Goal: Task Accomplishment & Management: Use online tool/utility

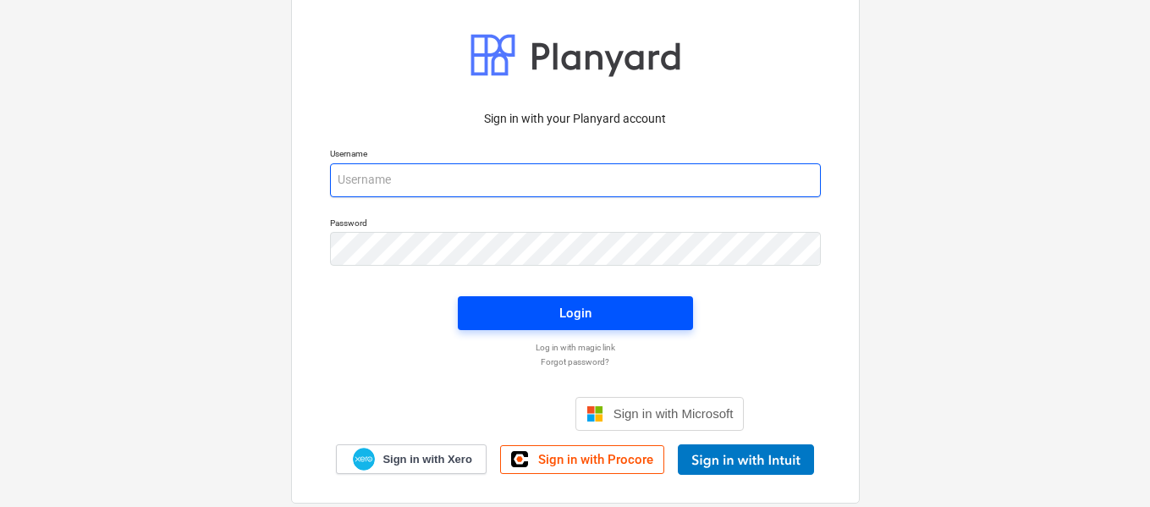
type input "[PERSON_NAME][EMAIL_ADDRESS][DOMAIN_NAME]"
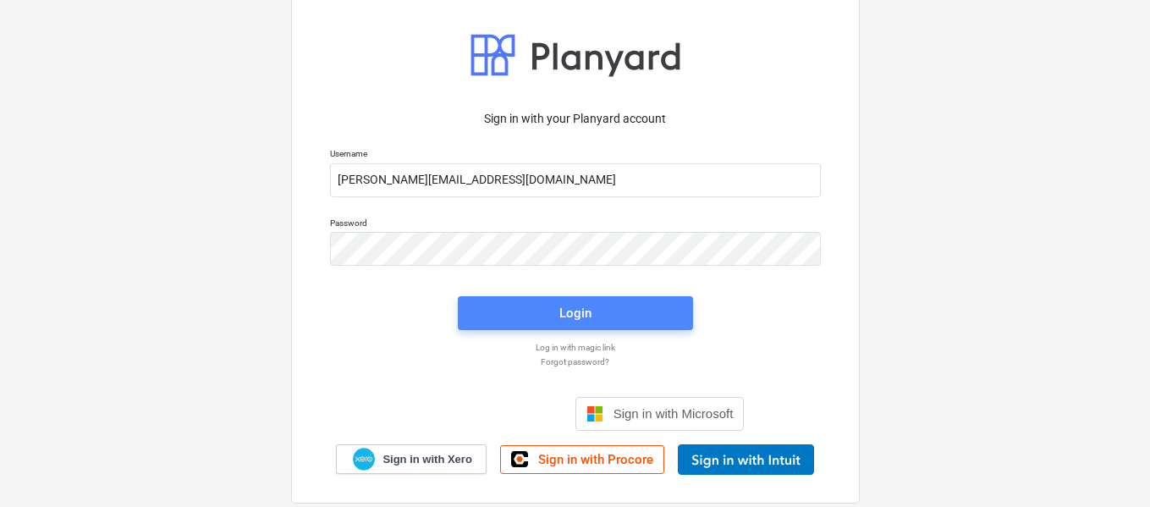
click at [506, 318] on span "Login" at bounding box center [575, 313] width 195 height 22
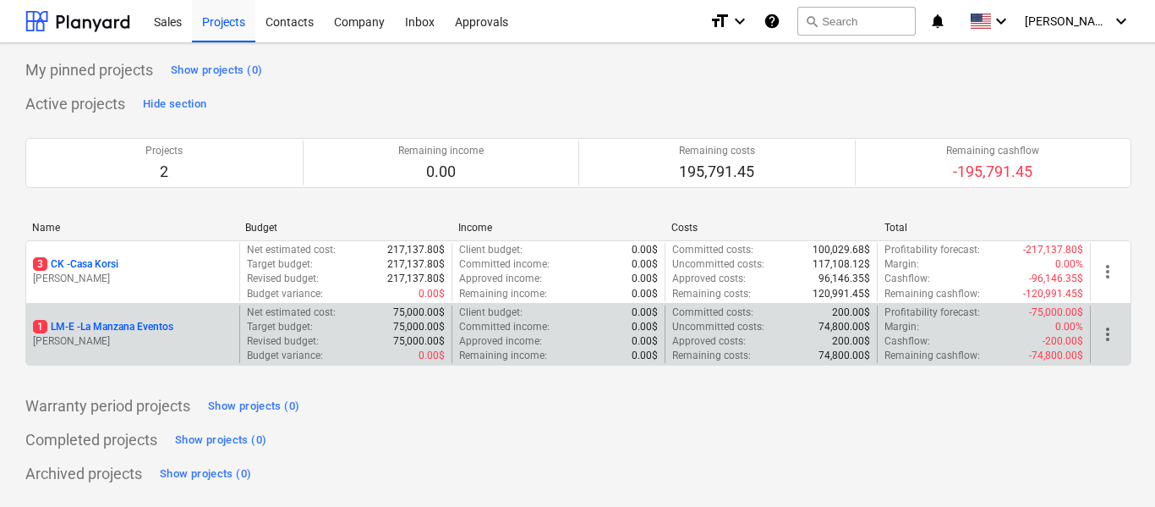
click at [138, 332] on p "1 LM-E - La Manzana Eventos" at bounding box center [103, 327] width 140 height 14
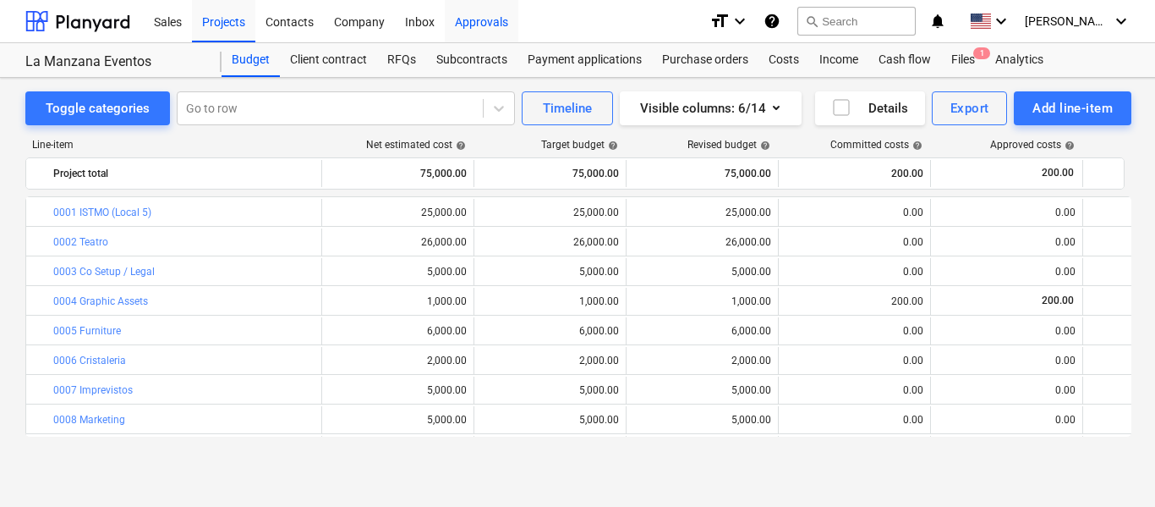
click at [483, 20] on div "Approvals" at bounding box center [482, 20] width 74 height 43
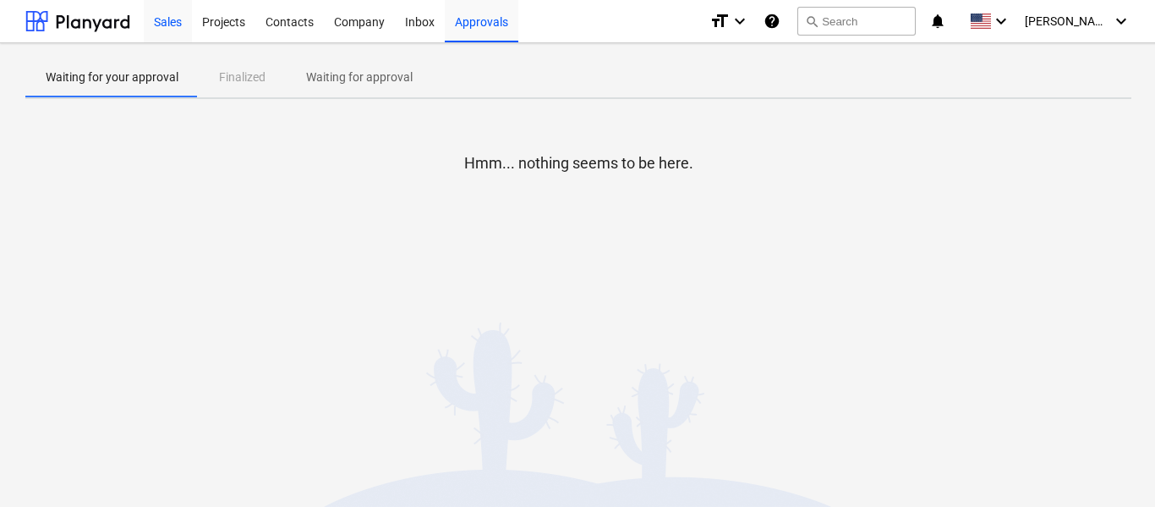
click at [178, 29] on div "Sales" at bounding box center [168, 20] width 48 height 43
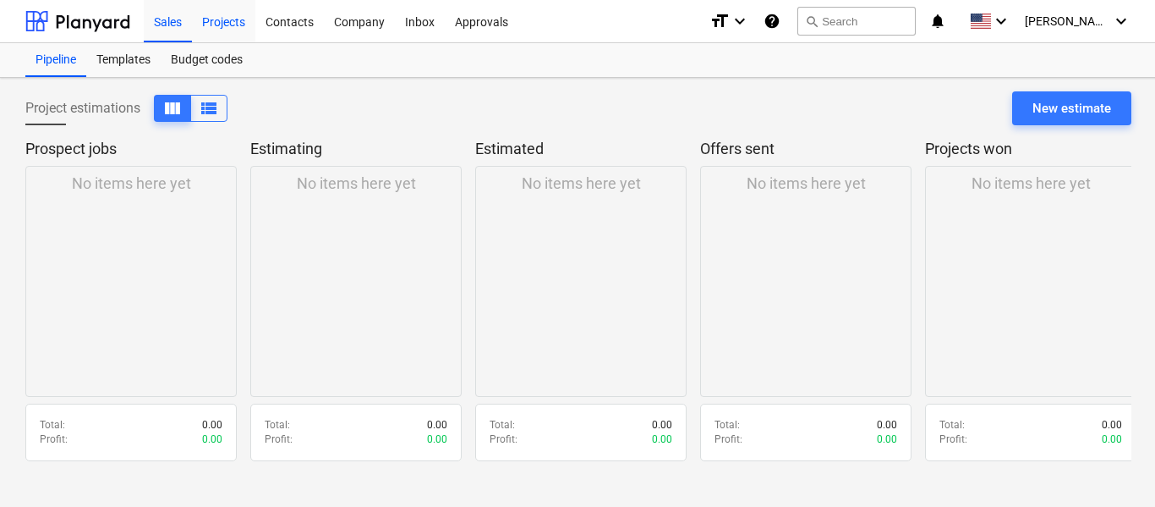
click at [211, 30] on div "Projects" at bounding box center [223, 20] width 63 height 43
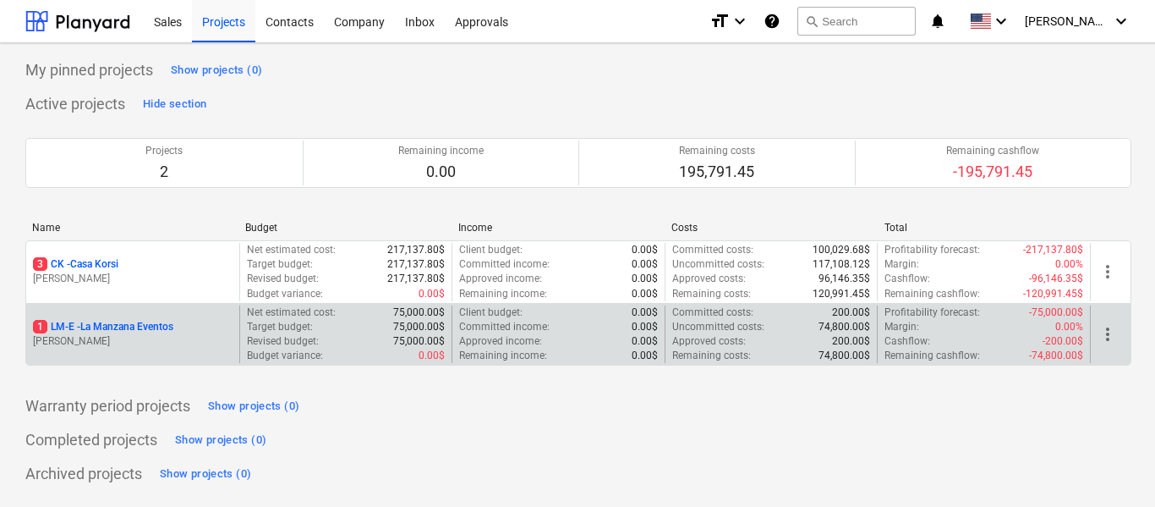
click at [156, 333] on p "1 LM-E - La Manzana Eventos" at bounding box center [103, 327] width 140 height 14
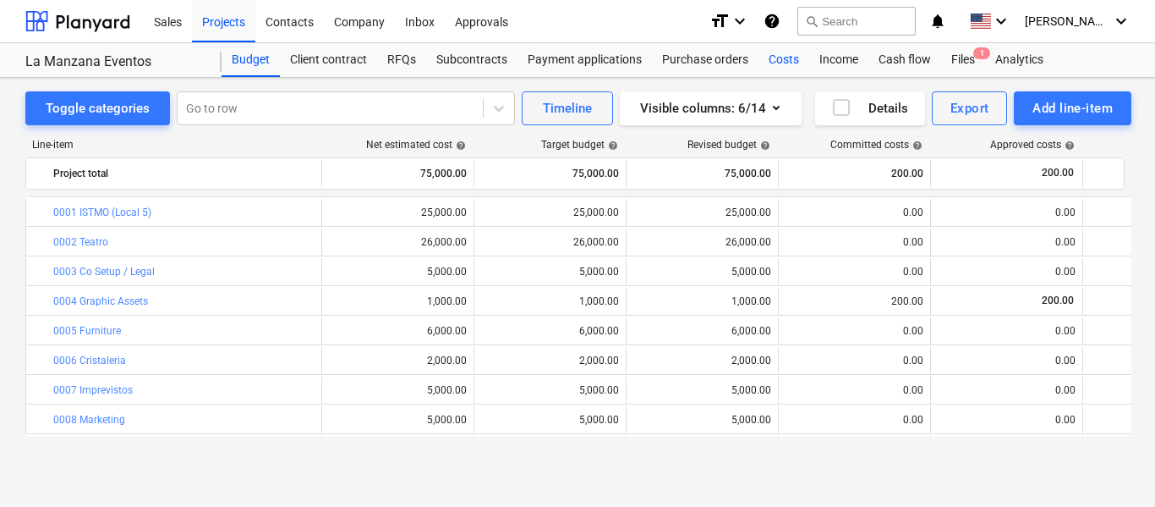
click at [783, 65] on div "Costs" at bounding box center [784, 60] width 51 height 34
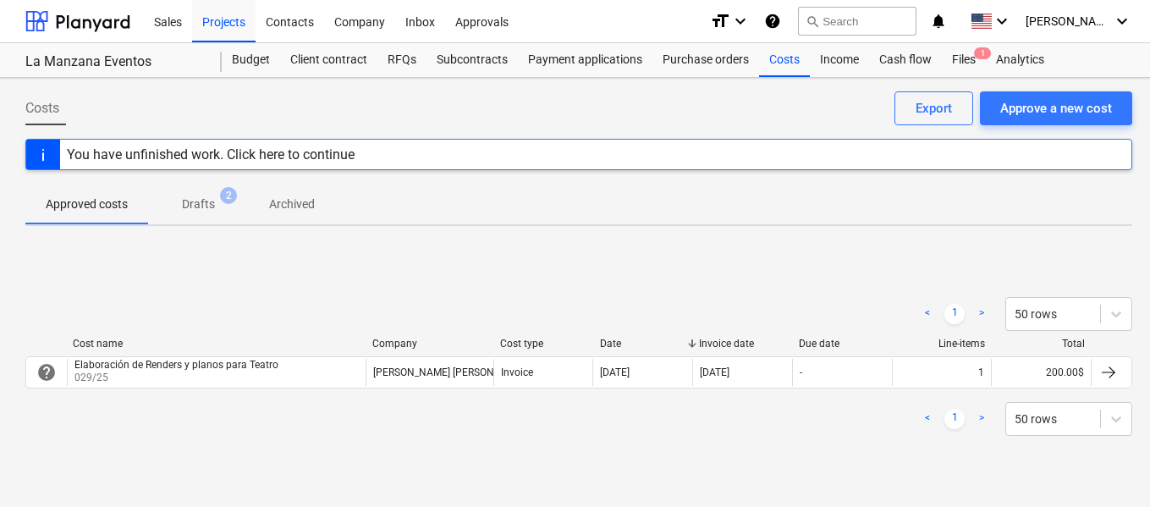
click at [216, 214] on span "Drafts 2" at bounding box center [198, 204] width 101 height 30
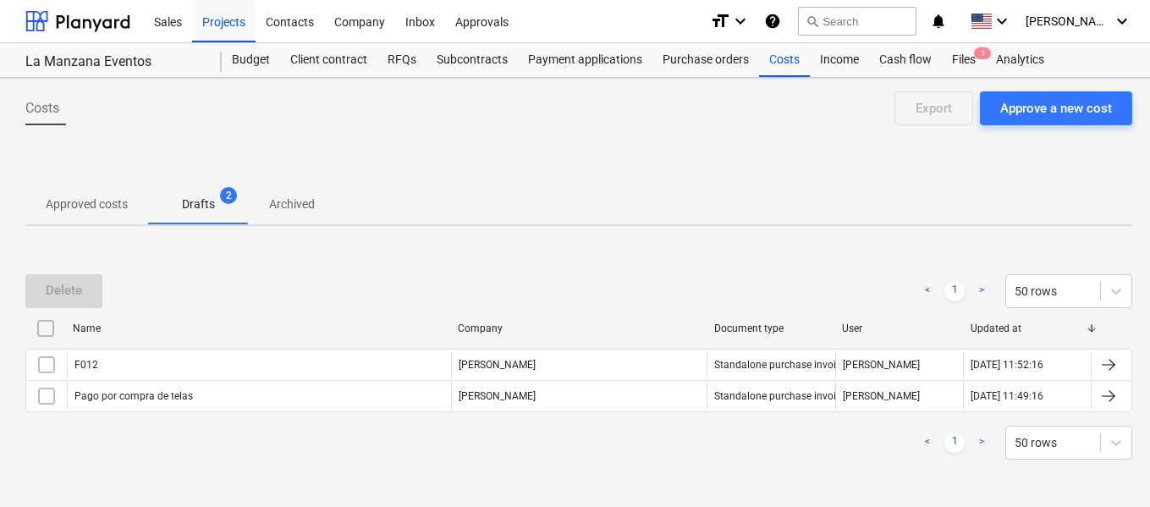
click at [95, 199] on p "Approved costs" at bounding box center [87, 204] width 82 height 18
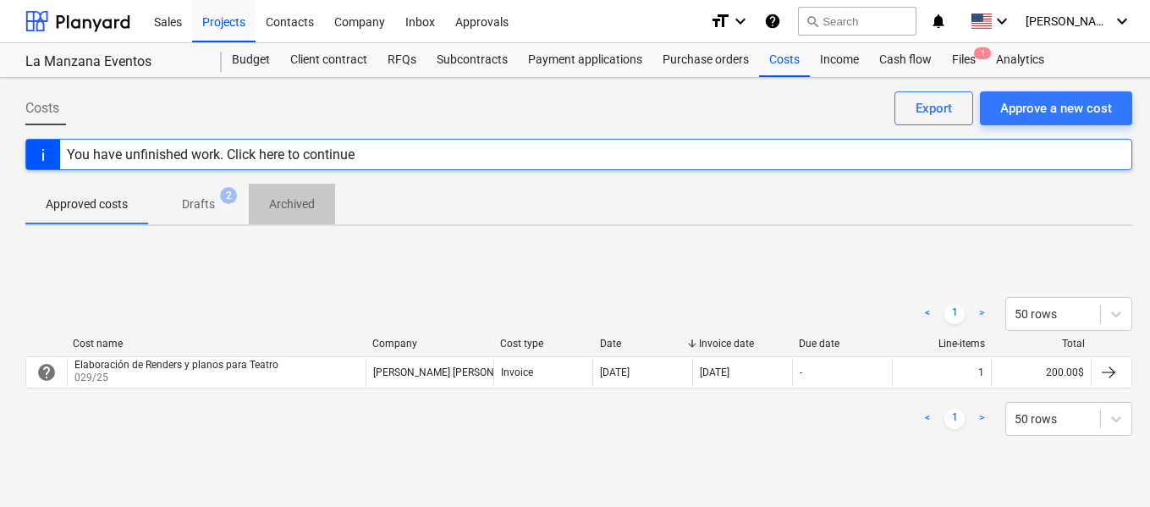
click at [276, 204] on p "Archived" at bounding box center [292, 204] width 46 height 18
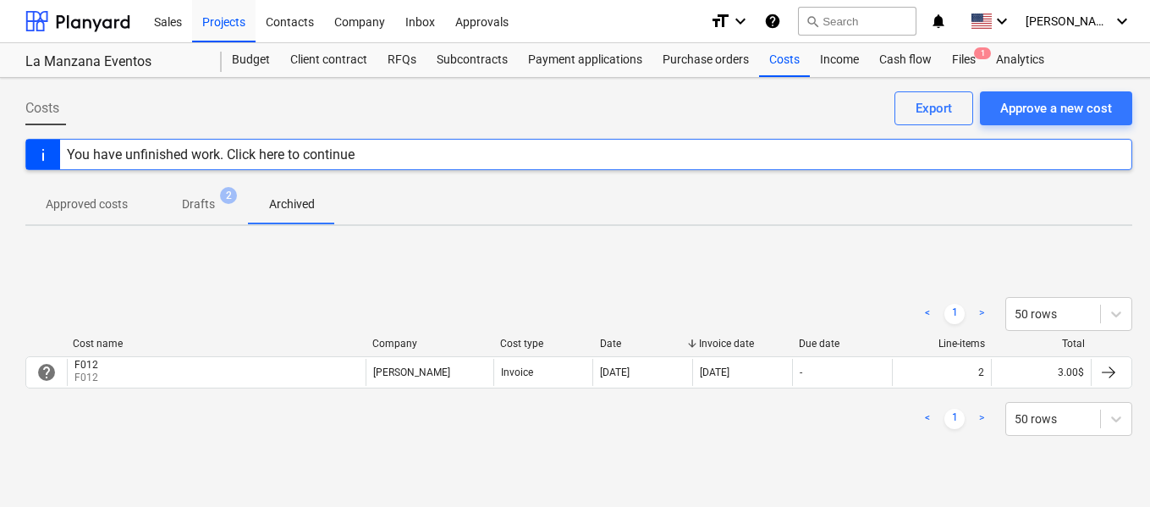
click at [96, 211] on p "Approved costs" at bounding box center [87, 204] width 82 height 18
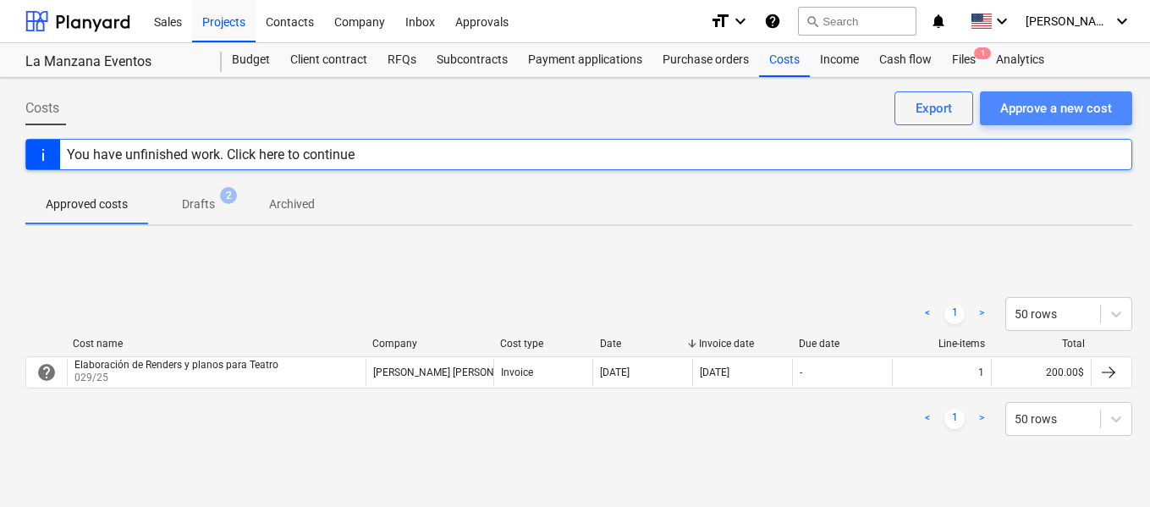
click at [1083, 103] on div "Approve a new cost" at bounding box center [1056, 108] width 112 height 22
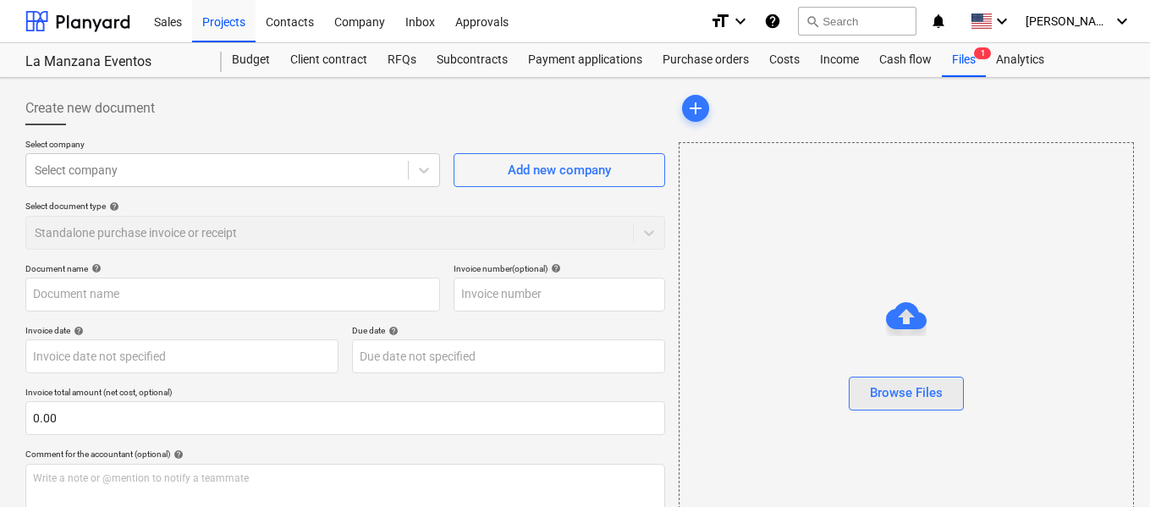
click at [935, 402] on div "Browse Files" at bounding box center [906, 392] width 73 height 22
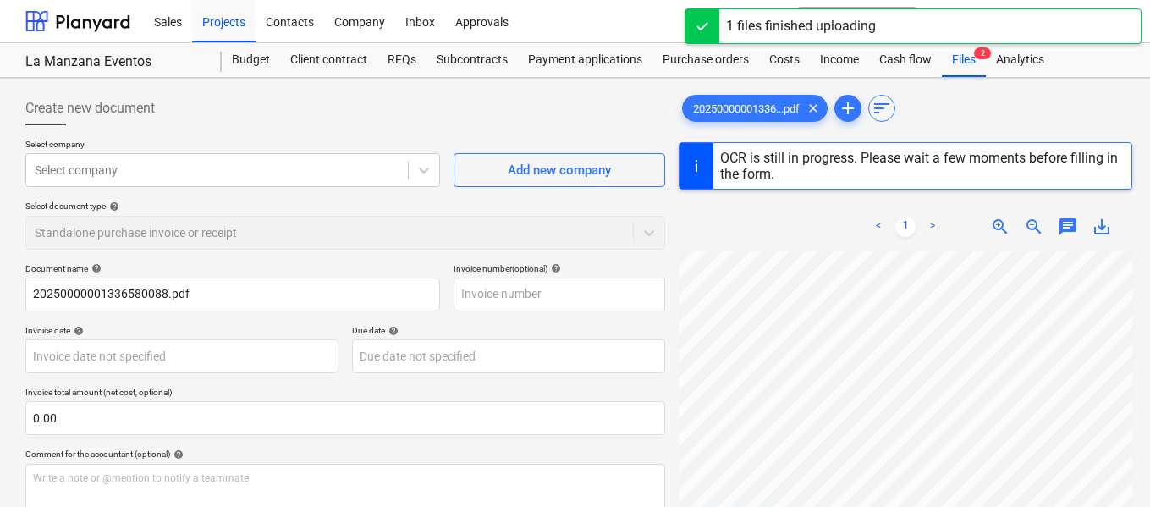
type input "1"
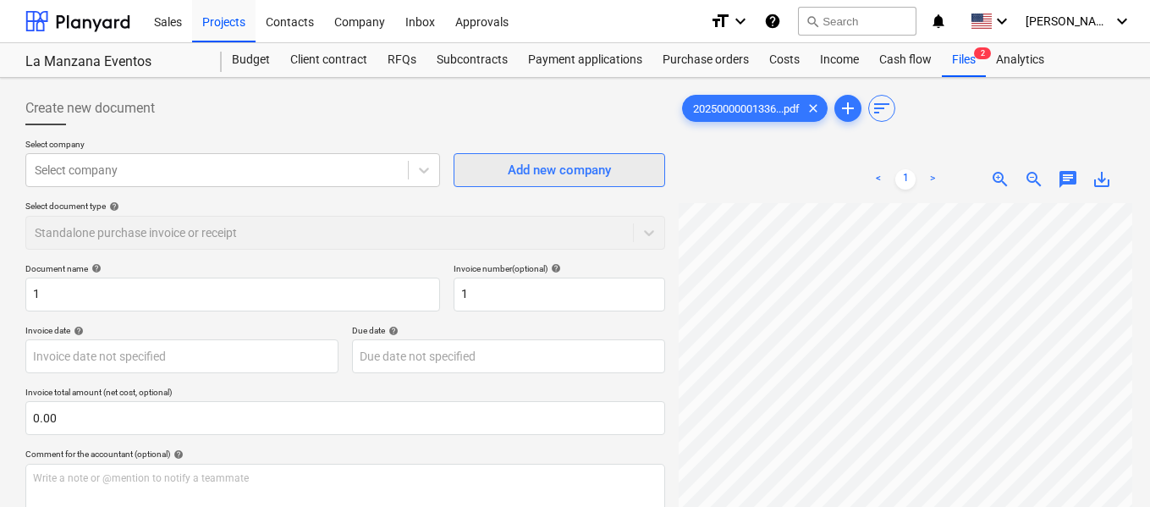
click at [502, 173] on span "Add new company" at bounding box center [559, 170] width 169 height 22
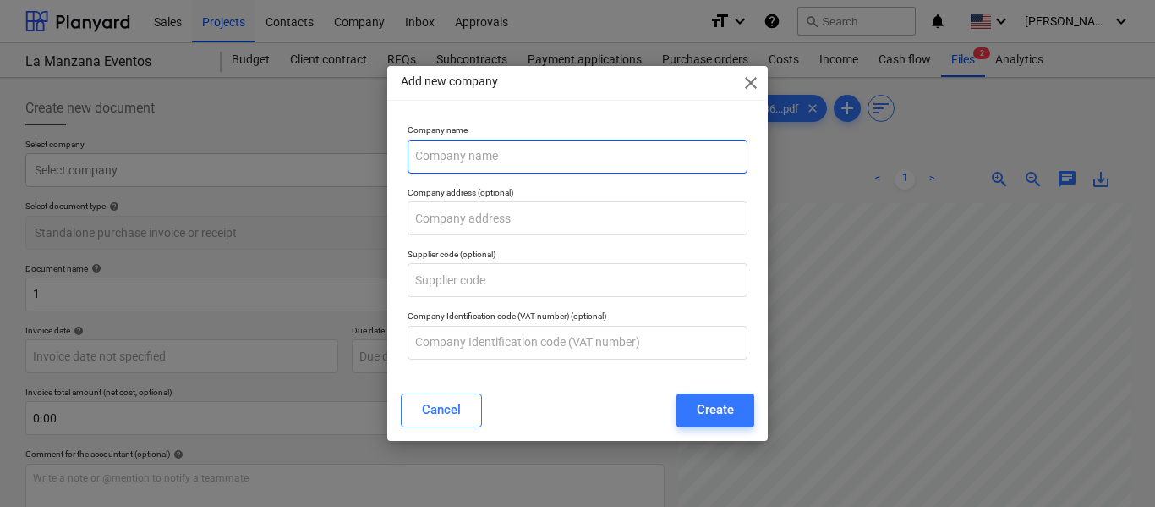
click at [526, 164] on input "text" at bounding box center [578, 157] width 340 height 34
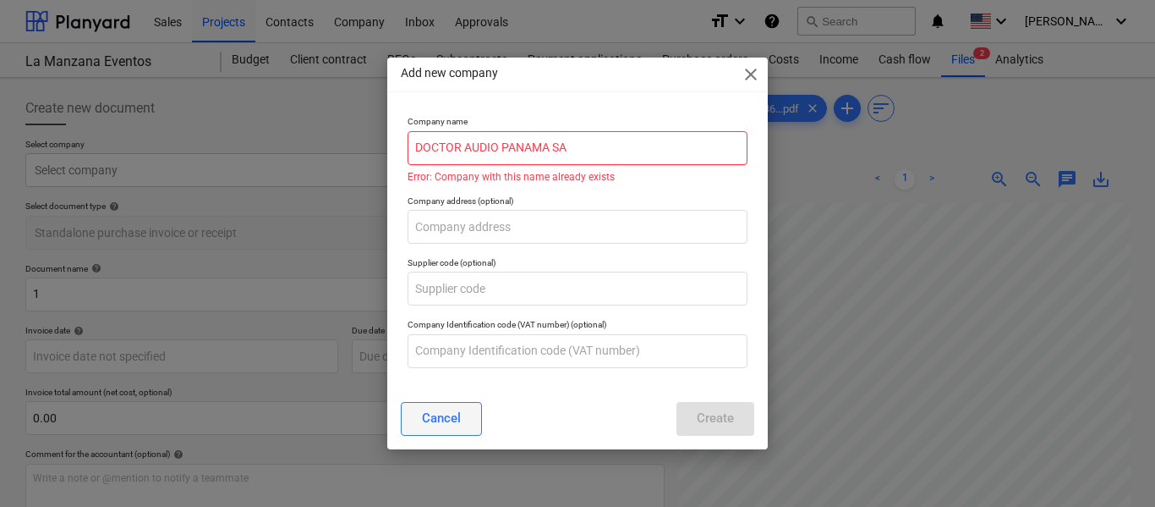
type input "DOCTOR AUDIO PANAMA SA"
click at [440, 422] on div "Cancel" at bounding box center [441, 418] width 39 height 22
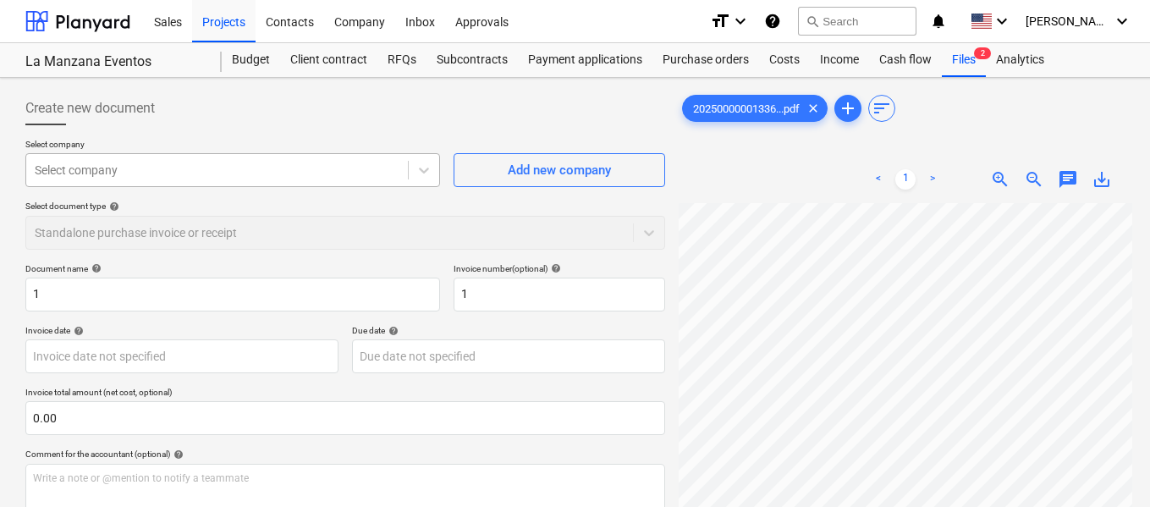
click at [255, 162] on div at bounding box center [217, 170] width 365 height 17
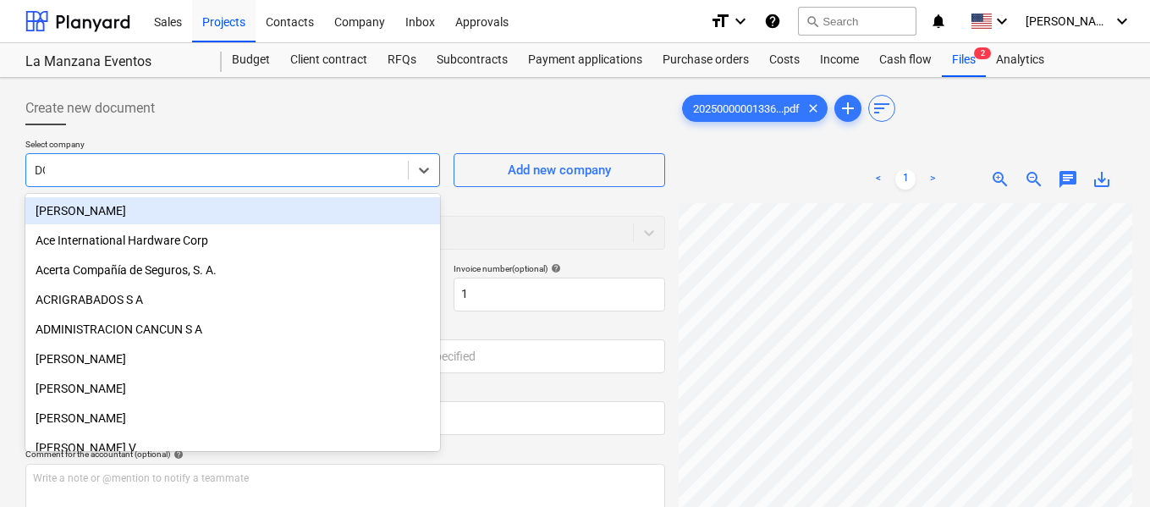
type input "DOC"
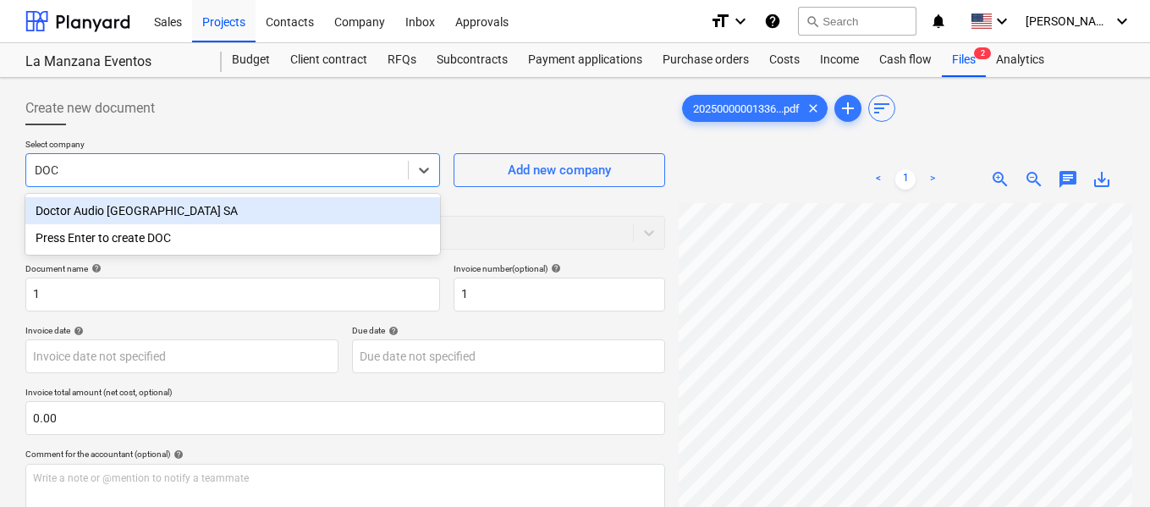
click at [189, 219] on div "Doctor Audio [GEOGRAPHIC_DATA] SA" at bounding box center [232, 210] width 414 height 27
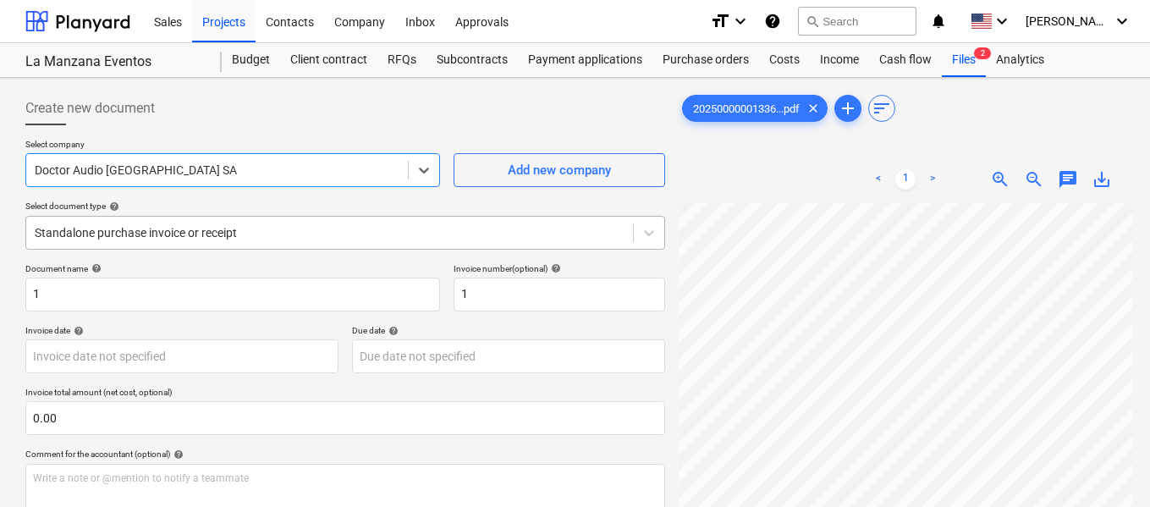
click at [380, 239] on div at bounding box center [330, 232] width 590 height 17
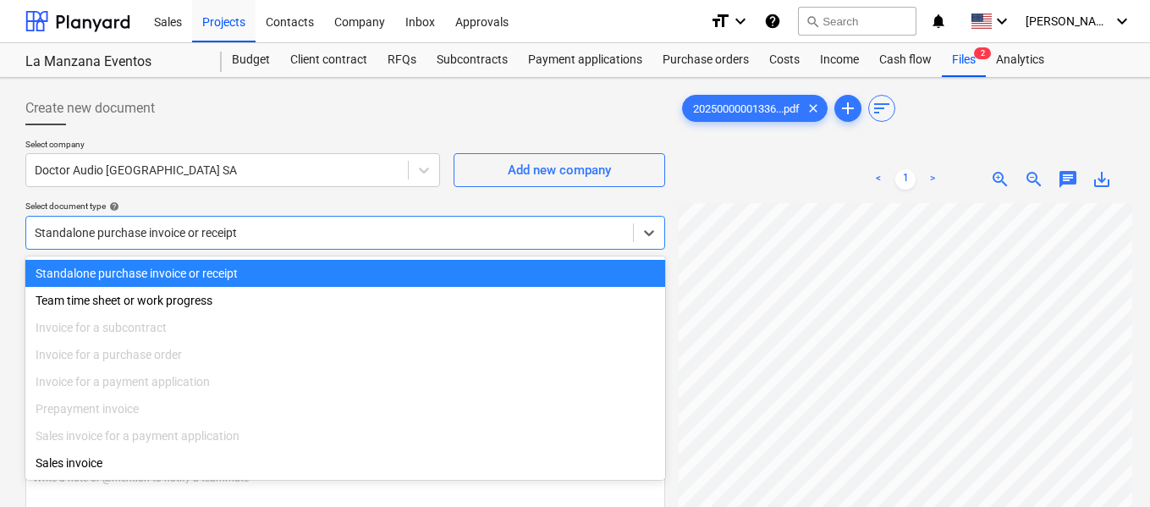
click at [380, 239] on div at bounding box center [330, 232] width 590 height 17
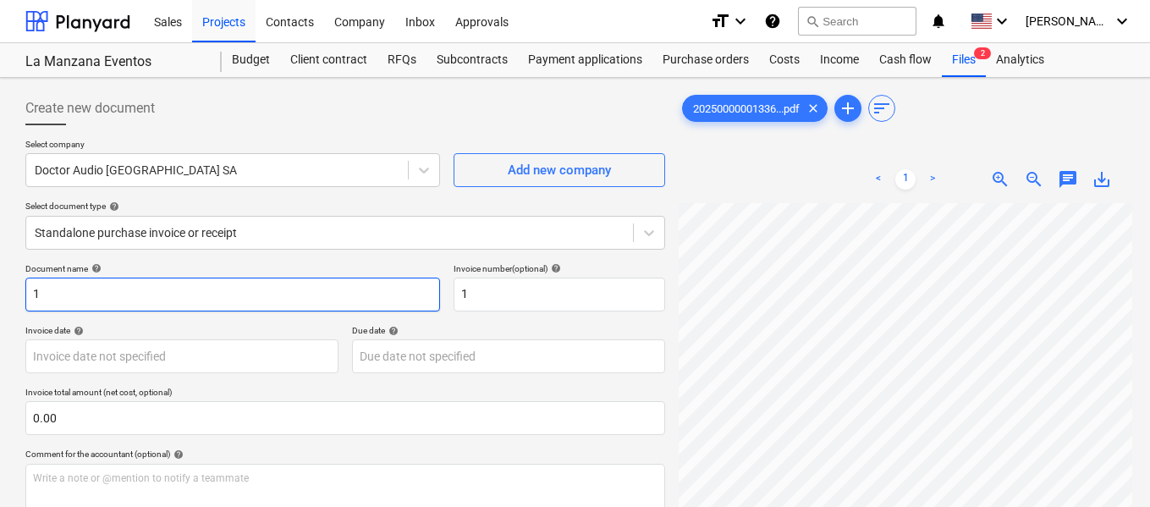
click at [307, 305] on input "1" at bounding box center [232, 294] width 414 height 34
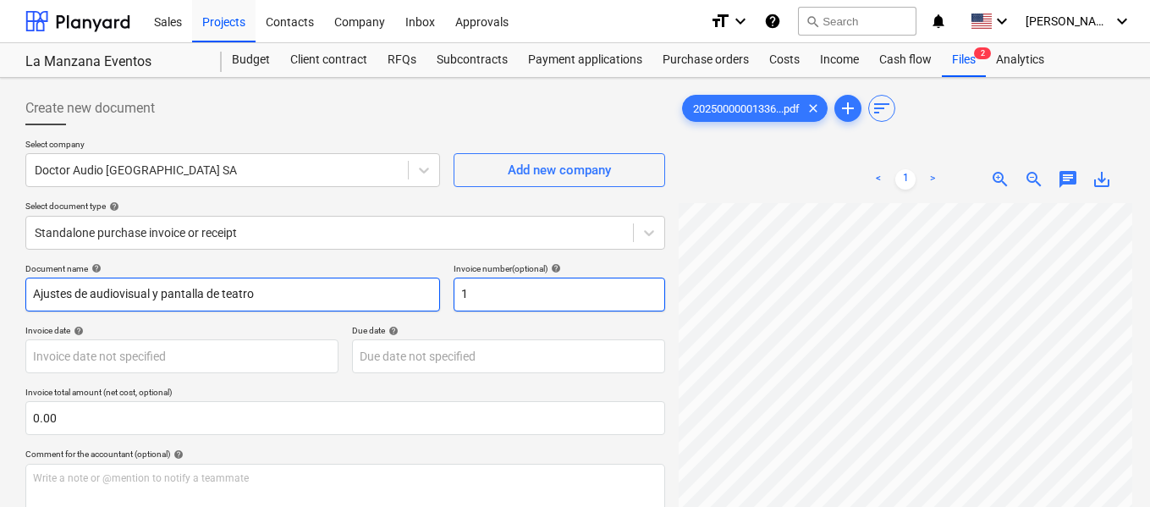
type input "Ajustes de audiovisual y pantalla de teatro"
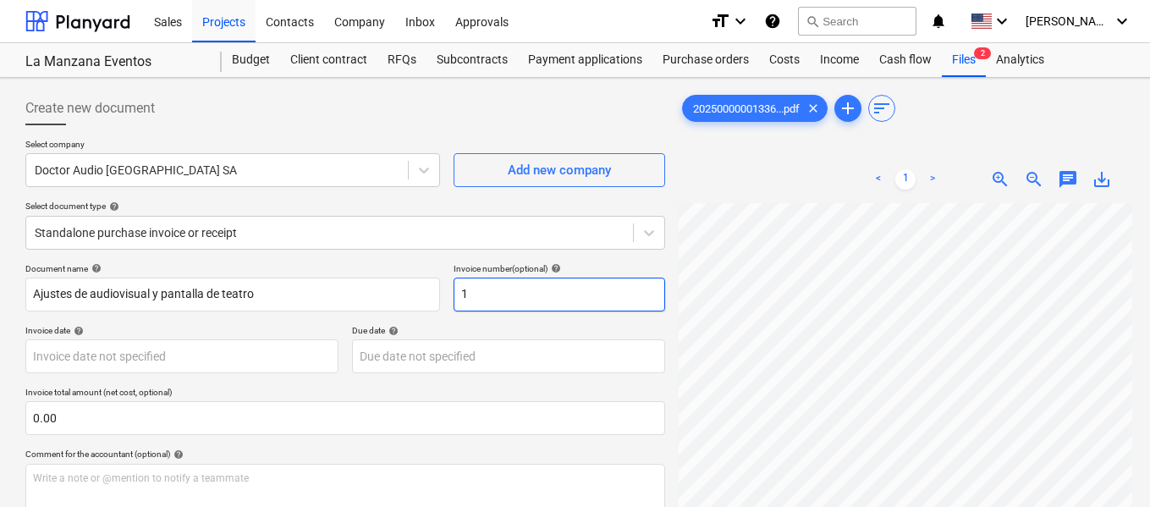
click at [596, 294] on input "1" at bounding box center [558, 294] width 211 height 34
click at [544, 277] on input "1" at bounding box center [558, 294] width 211 height 34
type input "0000000223"
click at [514, 327] on div "Due date help" at bounding box center [508, 330] width 313 height 11
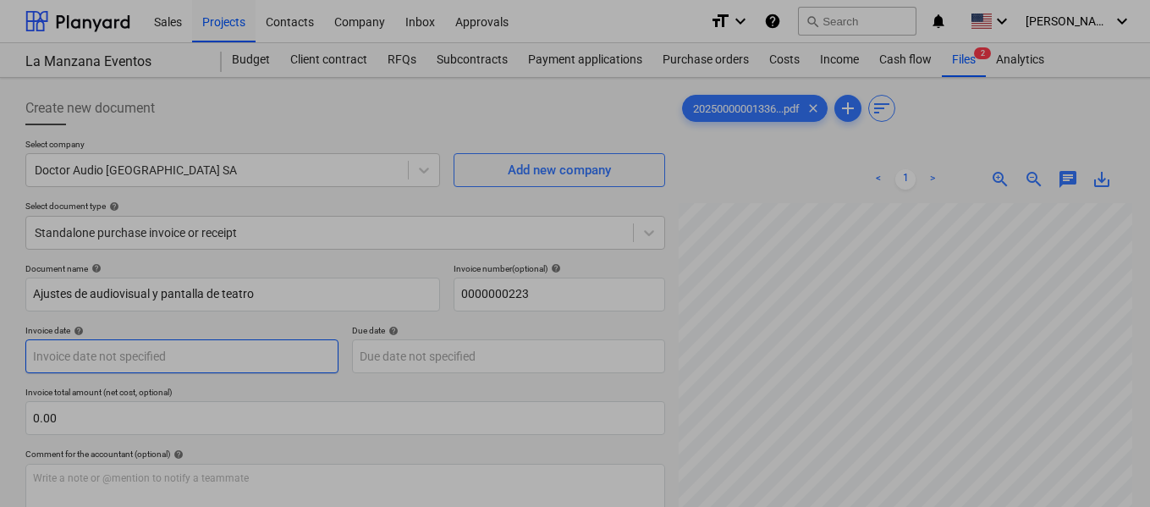
click at [244, 365] on body "Sales Projects Contacts Company Inbox Approvals format_size keyboard_arrow_down…" at bounding box center [575, 253] width 1150 height 507
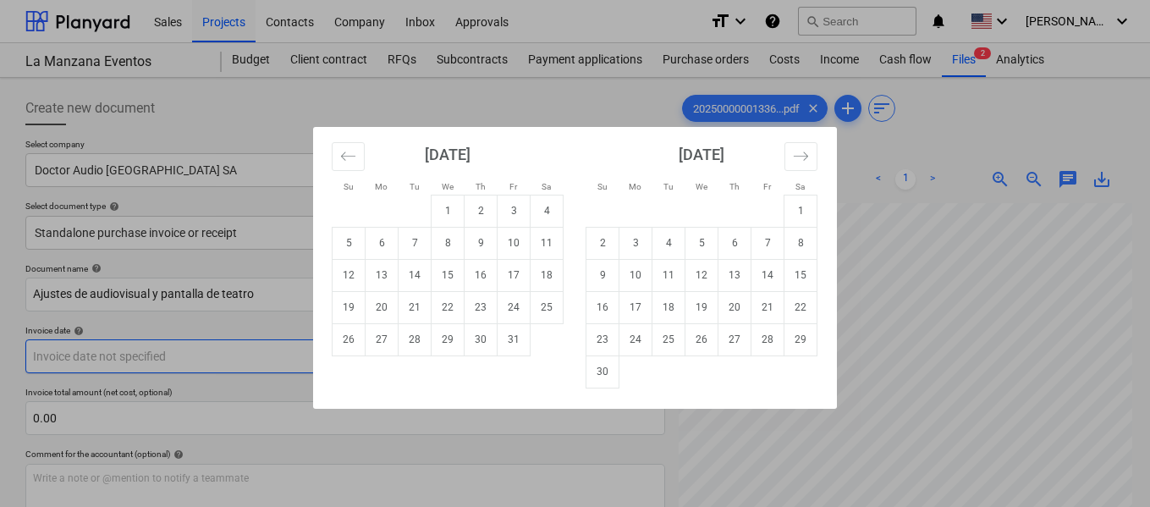
click at [244, 365] on div "Su Mo Tu We Th Fr Sa Su Mo Tu We Th Fr Sa [DATE] 1 2 3 4 5 6 7 8 9 10 11 12 13 …" at bounding box center [575, 253] width 1150 height 507
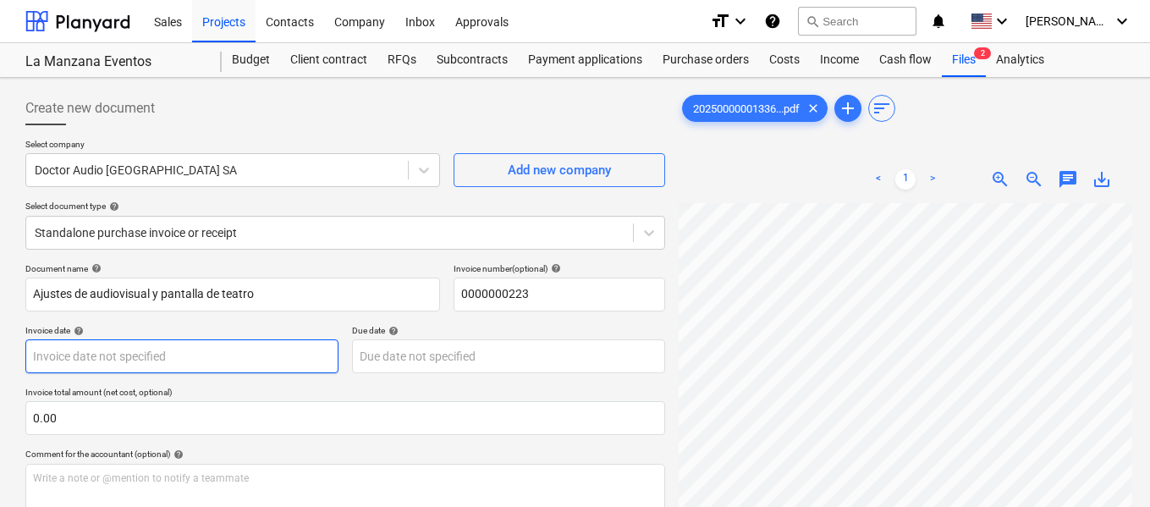
click at [292, 358] on body "Sales Projects Contacts Company Inbox Approvals format_size keyboard_arrow_down…" at bounding box center [575, 253] width 1150 height 507
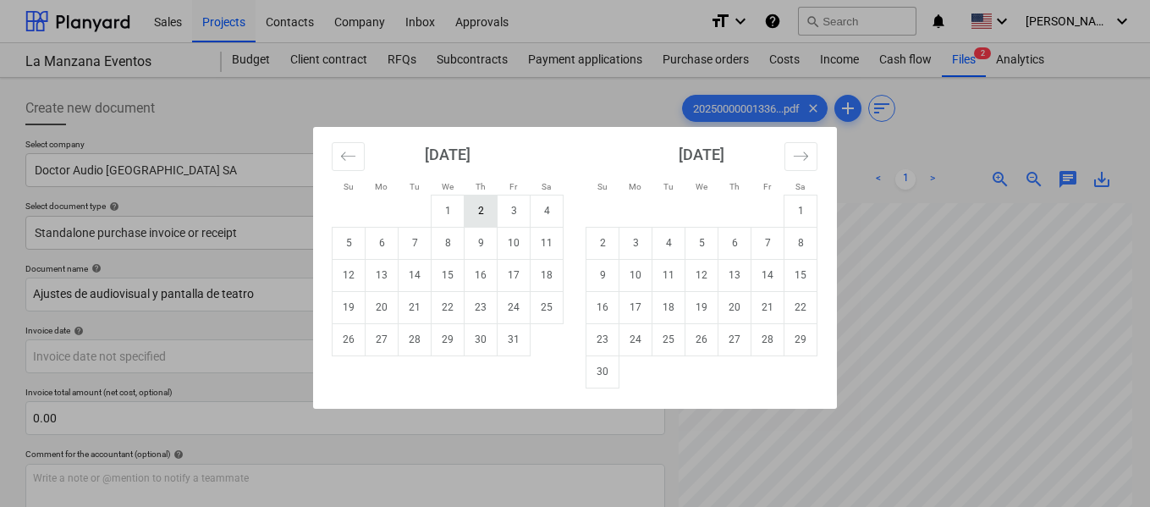
click at [487, 208] on td "2" at bounding box center [480, 211] width 33 height 32
type input "[DATE]"
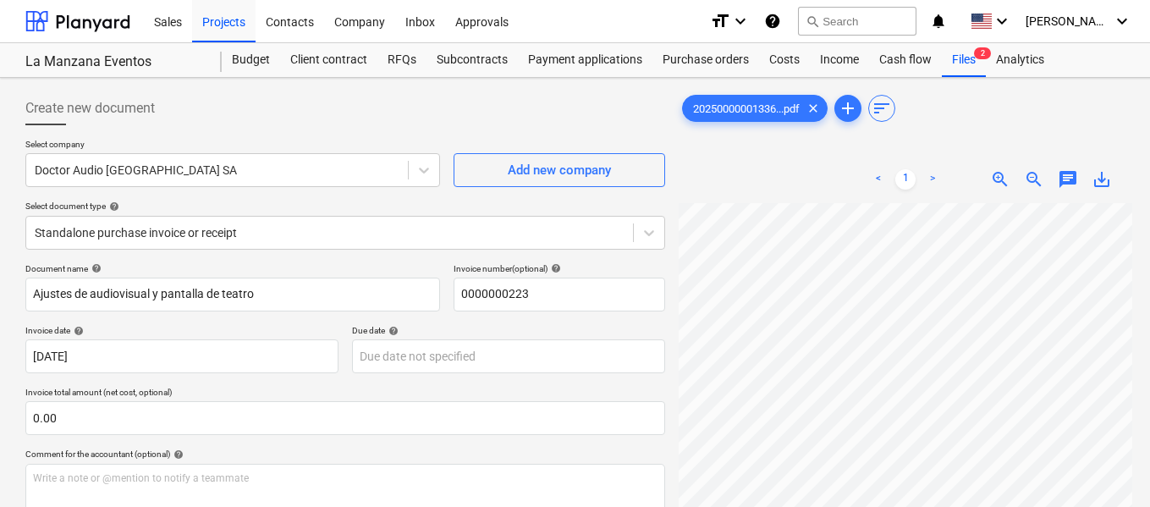
click at [392, 387] on p "Invoice total amount (net cost, optional)" at bounding box center [344, 394] width 639 height 14
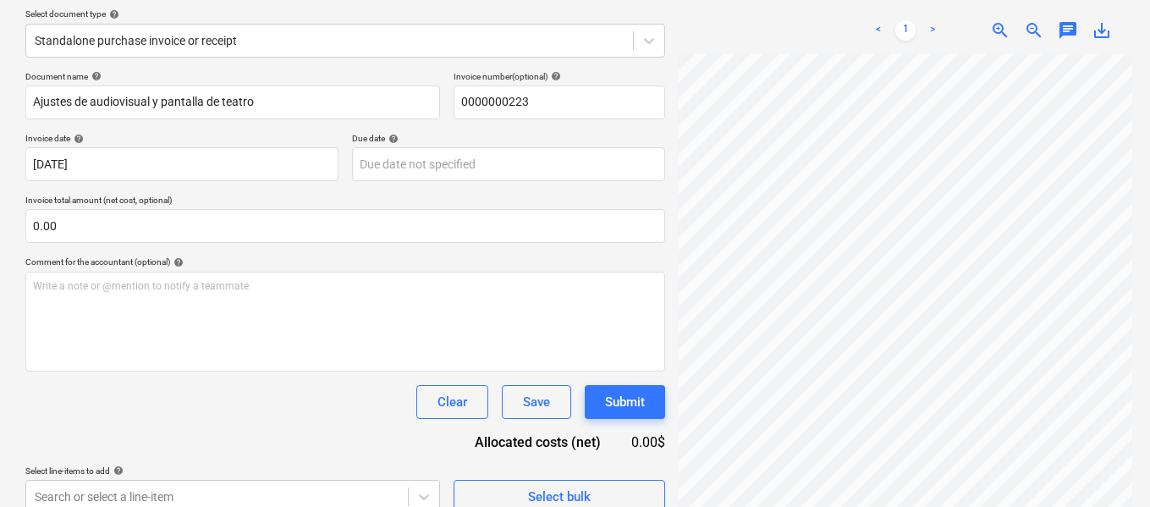
scroll to position [212, 0]
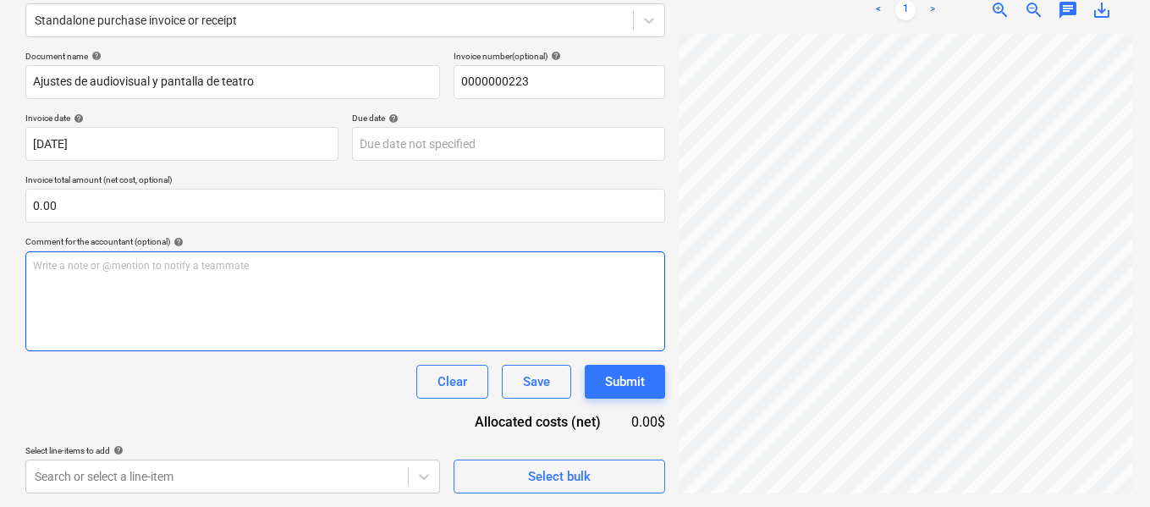
click at [333, 284] on div "Write a note or @mention to notify a teammate [PERSON_NAME]" at bounding box center [344, 301] width 639 height 100
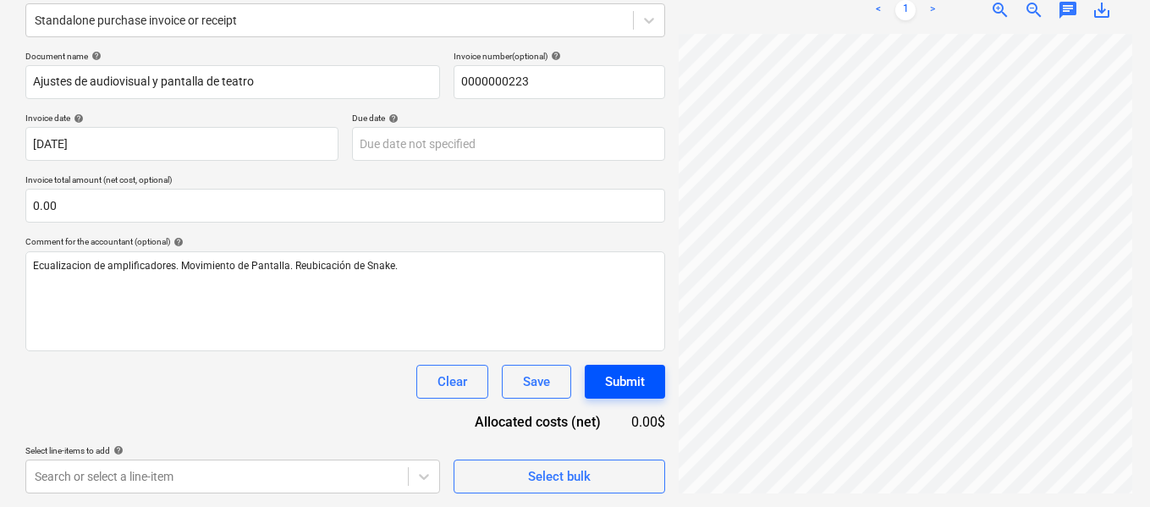
click at [621, 381] on div "Submit" at bounding box center [625, 382] width 40 height 22
click at [341, 423] on div "Document name help Ajustes de audiovisual y pantalla de teatro Invoice number (…" at bounding box center [344, 272] width 639 height 442
click at [309, 294] on body "Sales Projects Contacts Company Inbox Approvals format_size keyboard_arrow_down…" at bounding box center [575, 41] width 1150 height 507
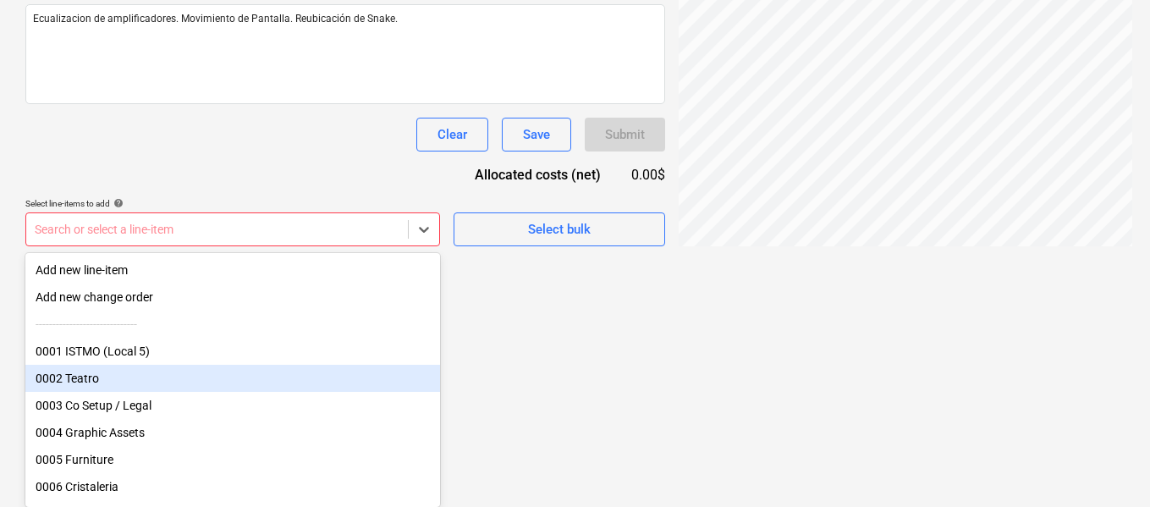
click at [255, 387] on div "0002 Teatro" at bounding box center [232, 378] width 414 height 27
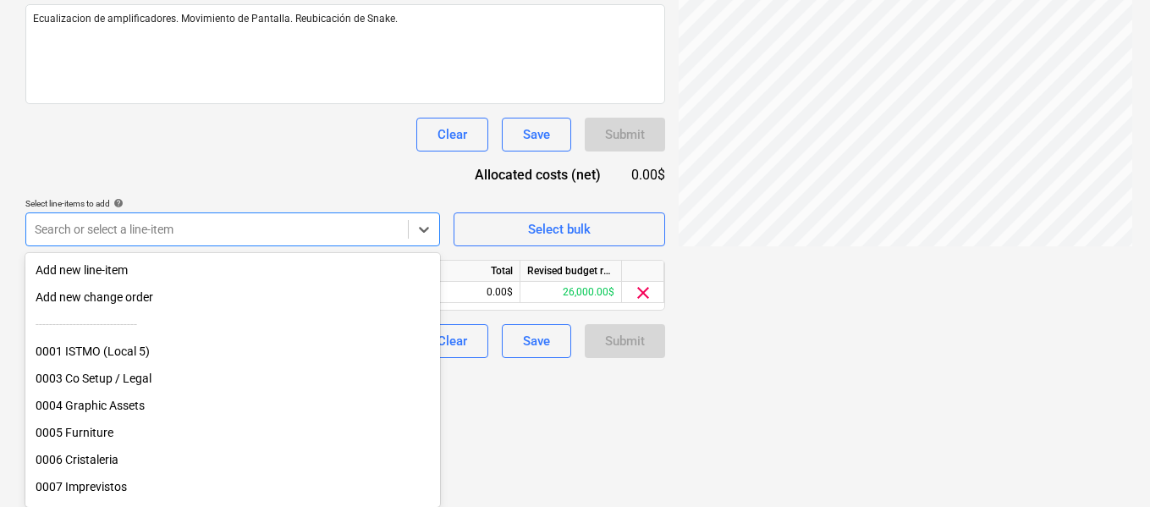
scroll to position [324, 0]
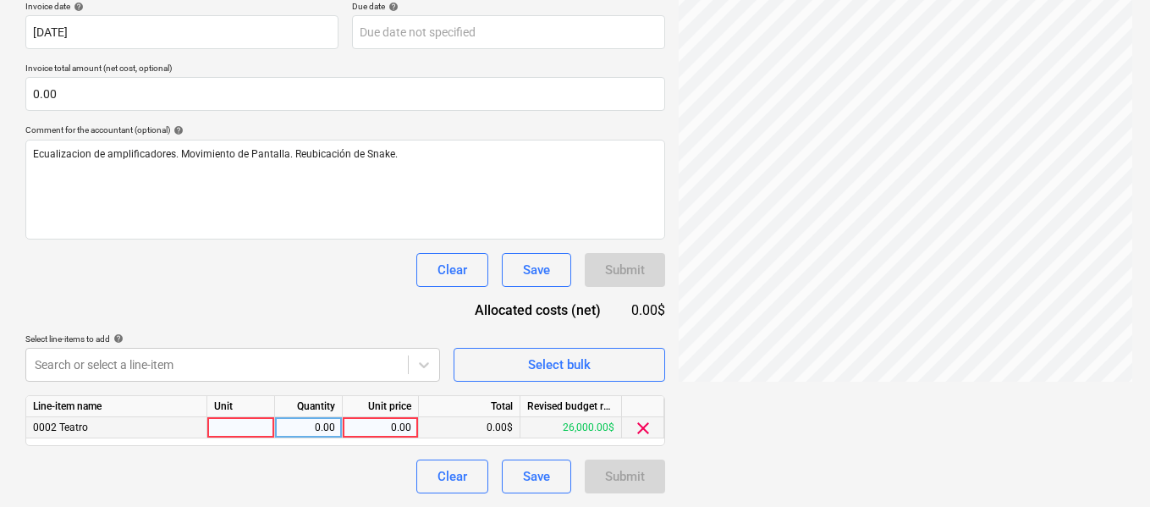
click at [382, 431] on div "0.00" at bounding box center [380, 427] width 62 height 21
click at [365, 423] on div "0.00" at bounding box center [380, 427] width 62 height 21
type input "1133.91"
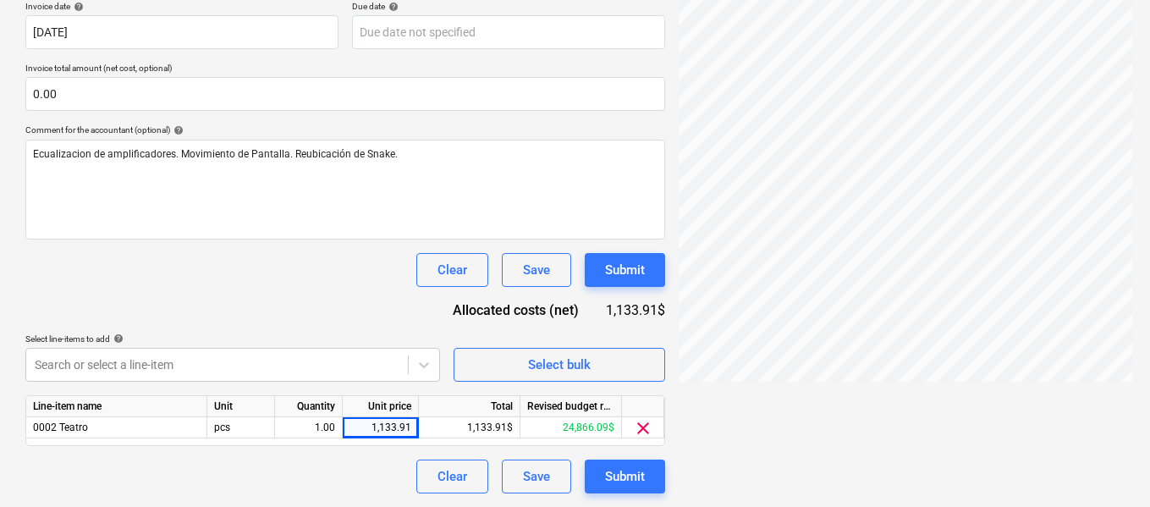
click at [329, 466] on div "Clear Save Submit" at bounding box center [344, 476] width 639 height 34
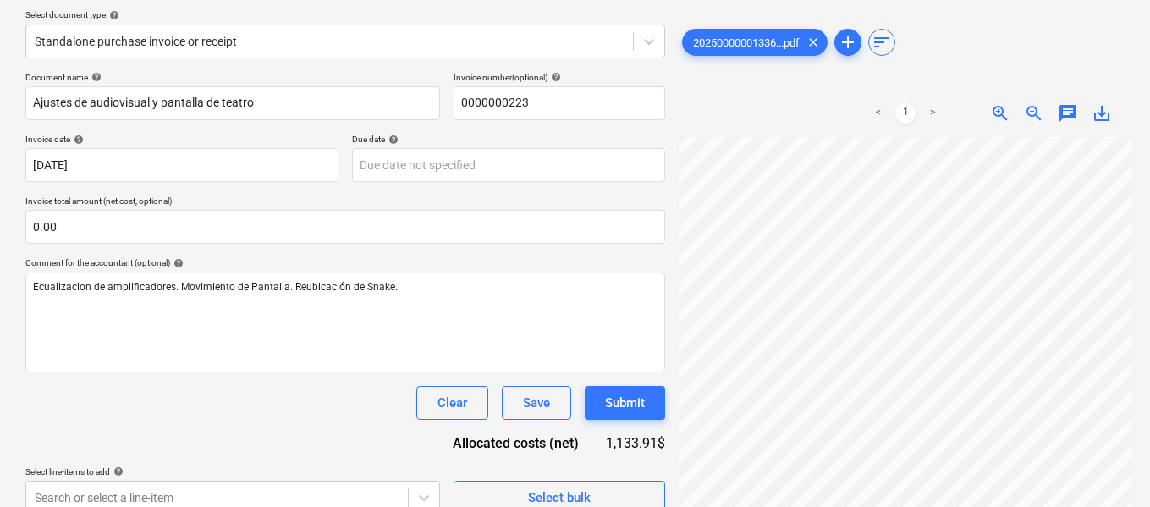
scroll to position [155, 0]
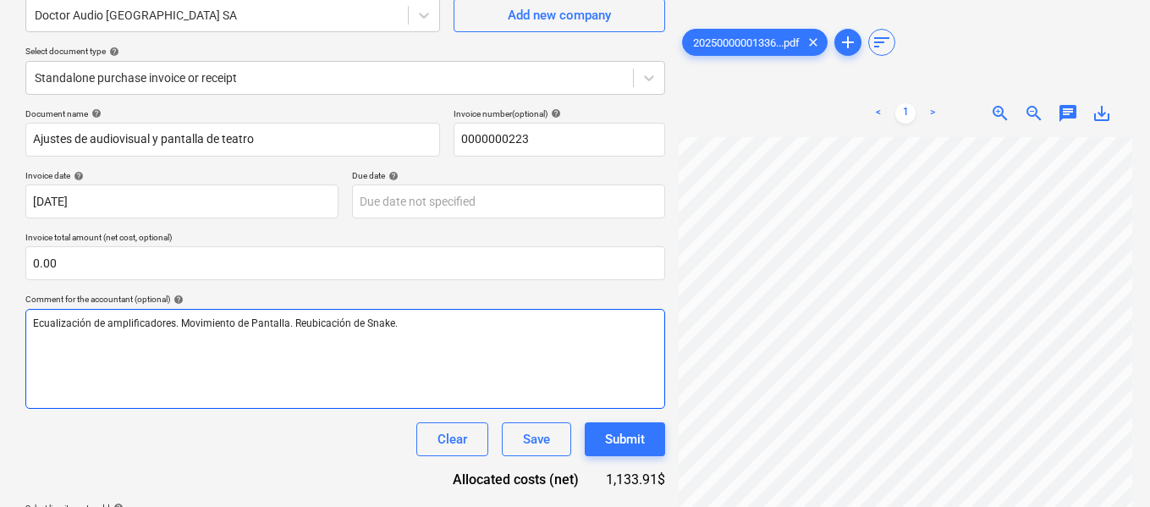
click at [552, 353] on div "Ecualización de amplificadores. Movimiento de Pantalla. Reubicación de Snake." at bounding box center [344, 359] width 639 height 100
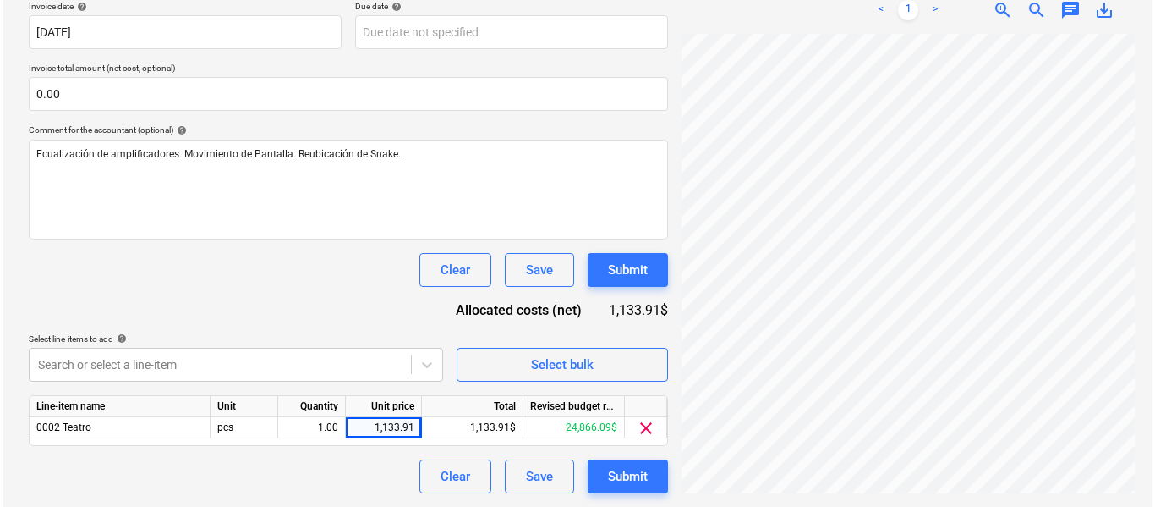
scroll to position [21, 0]
click at [645, 475] on div "Submit" at bounding box center [625, 476] width 40 height 22
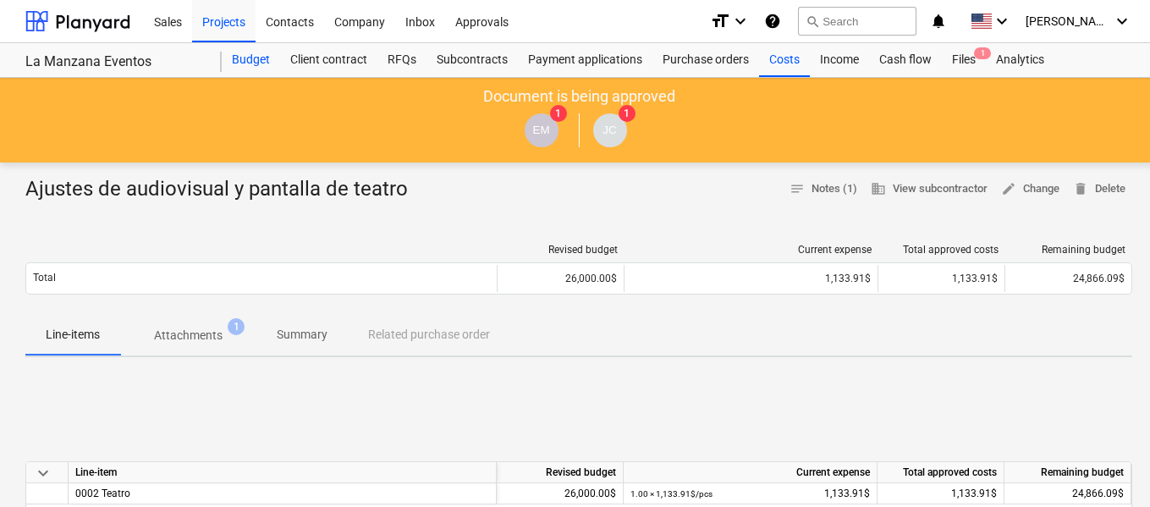
click at [239, 56] on div "Budget" at bounding box center [251, 60] width 58 height 34
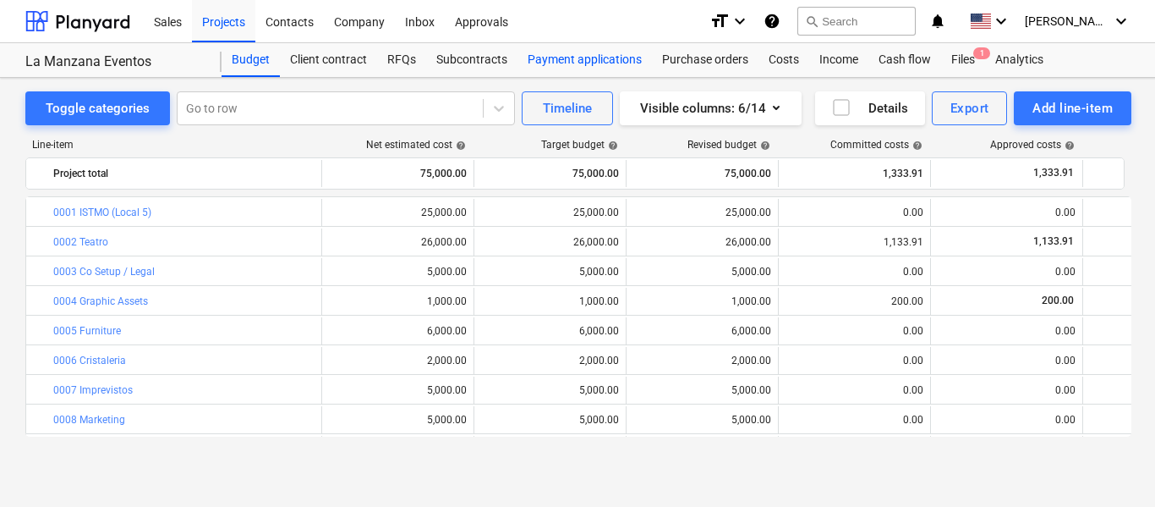
click at [548, 66] on div "Payment applications" at bounding box center [585, 60] width 134 height 34
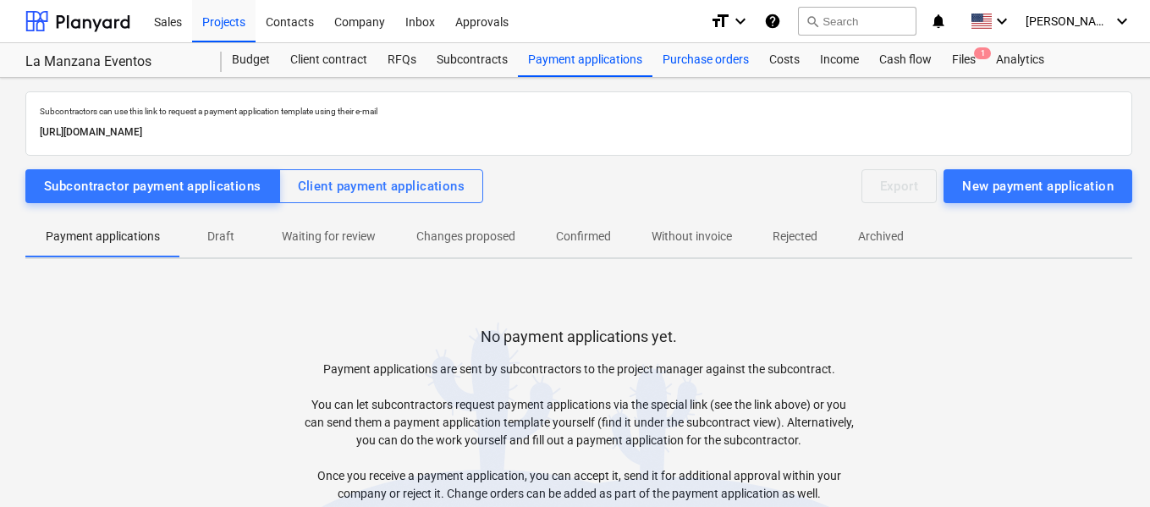
click at [709, 65] on div "Purchase orders" at bounding box center [705, 60] width 107 height 34
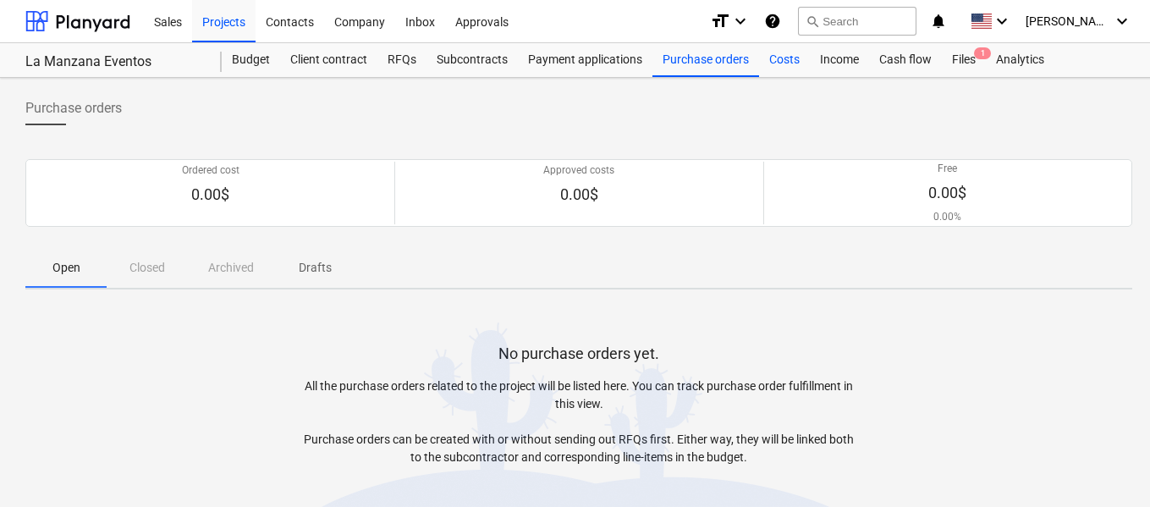
click at [779, 63] on div "Costs" at bounding box center [784, 60] width 51 height 34
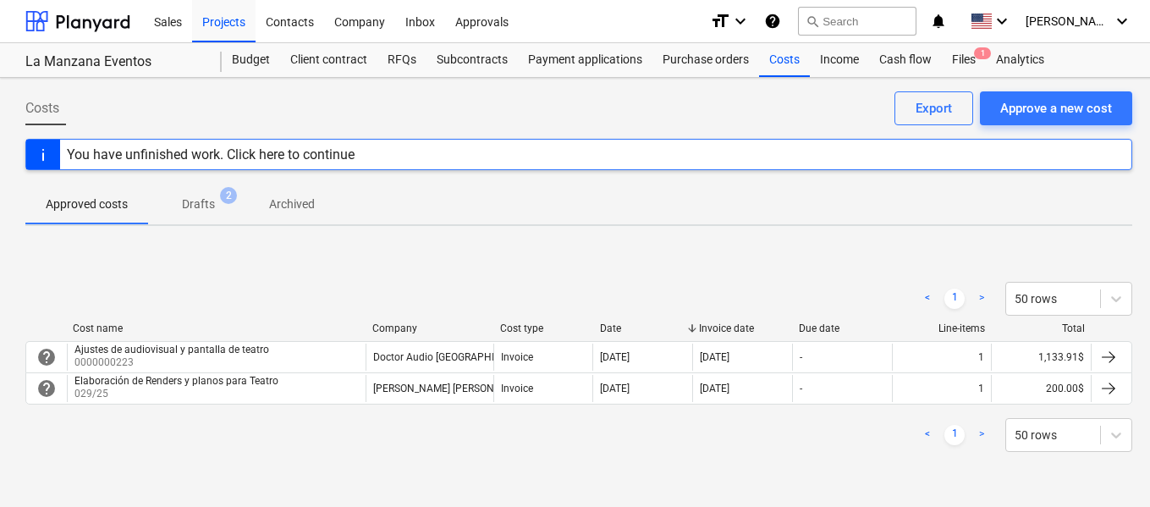
click at [513, 161] on div "You have unfinished work. Click here to continue" at bounding box center [578, 154] width 1106 height 31
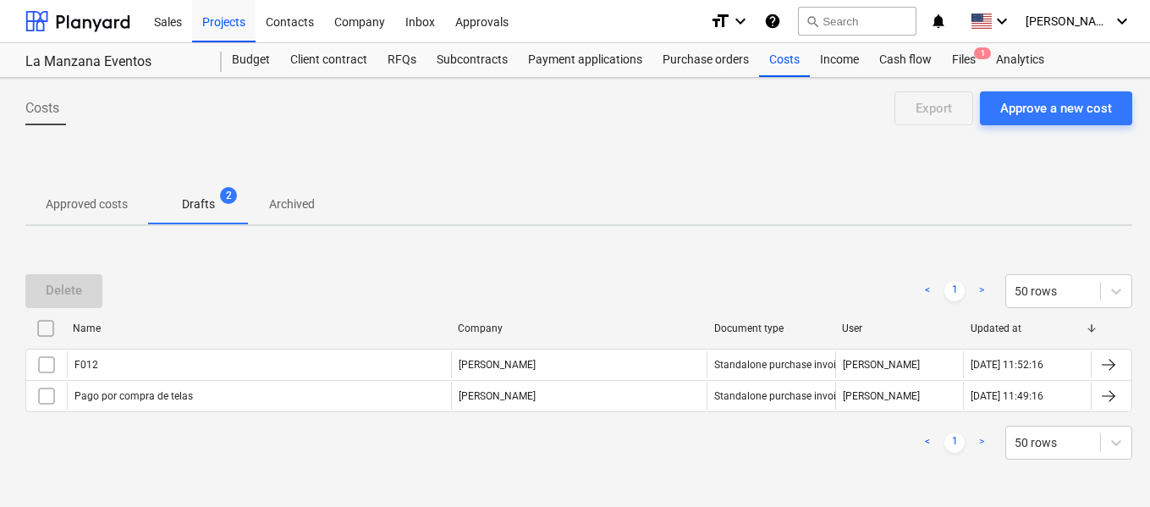
click at [88, 207] on p "Approved costs" at bounding box center [87, 204] width 82 height 18
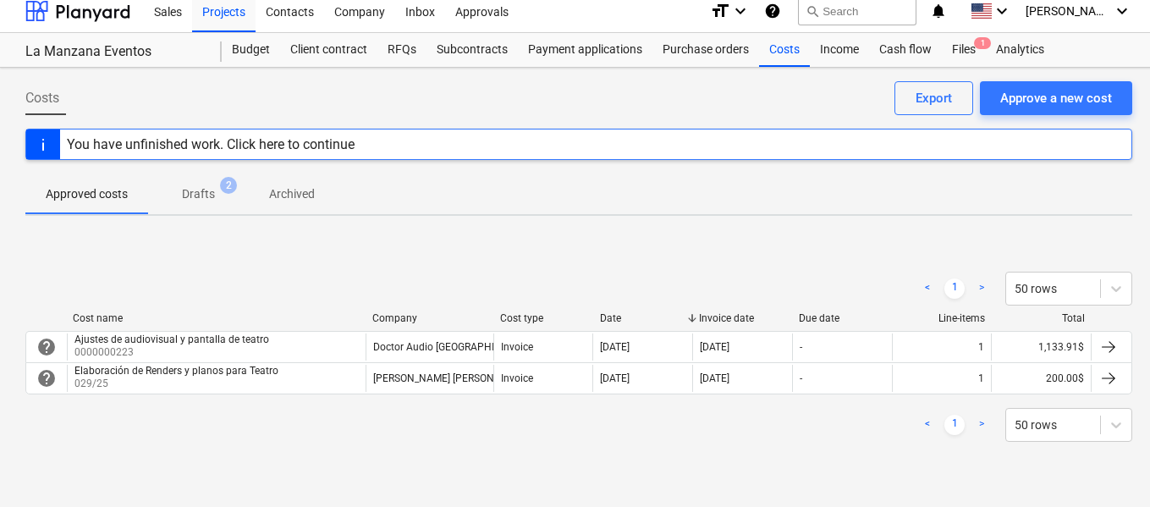
scroll to position [14, 0]
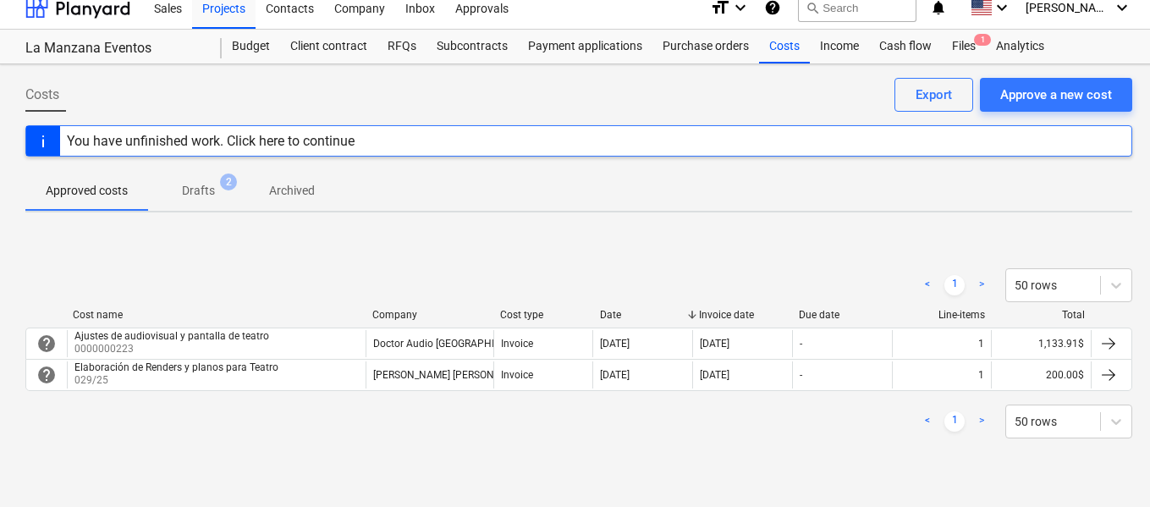
click at [437, 248] on div "< 1 > 50 rows Cost name Company Cost type Date Invoice date Due date Line-items…" at bounding box center [578, 353] width 1106 height 211
